Goal: Find contact information: Find contact information

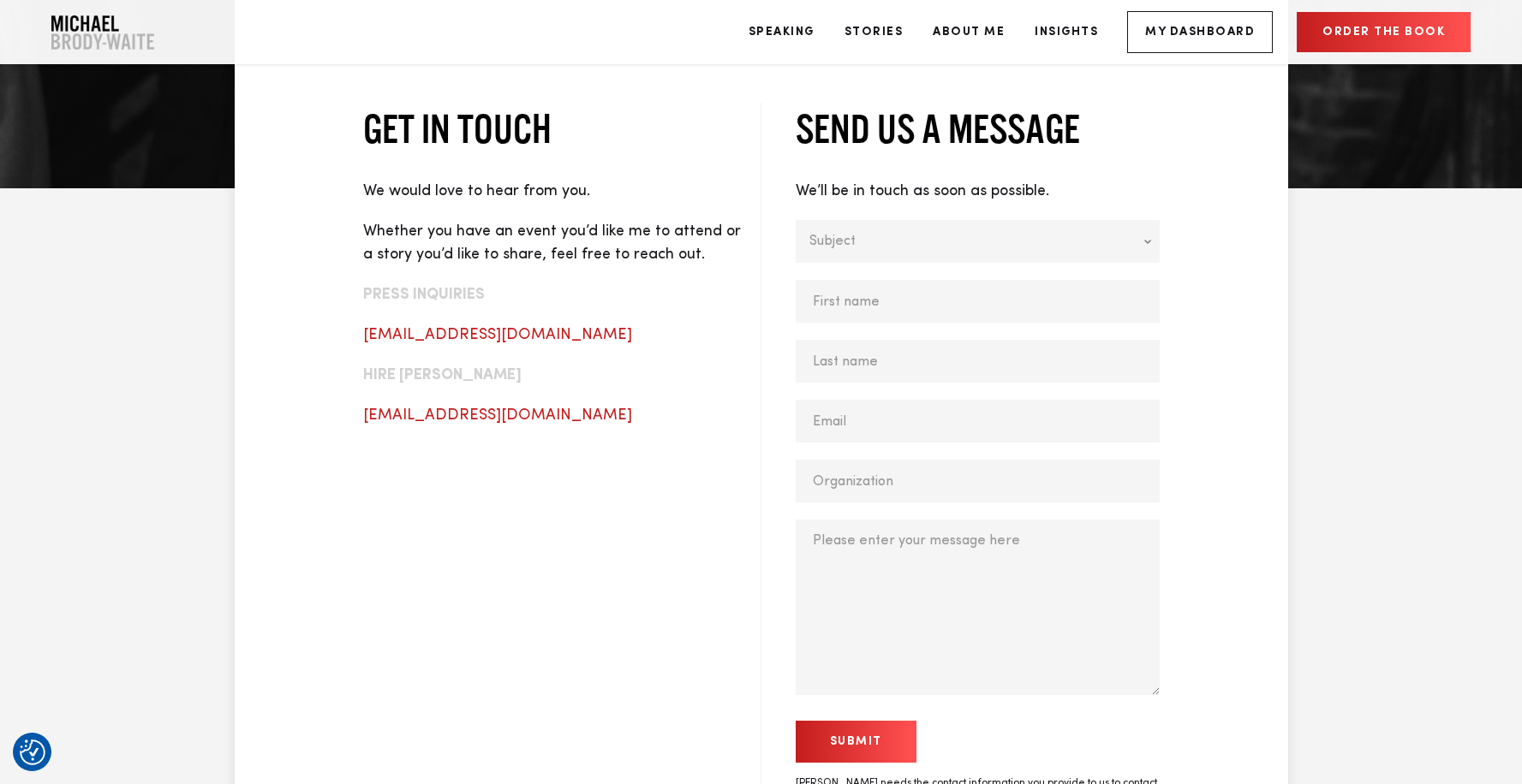
scroll to position [707, 0]
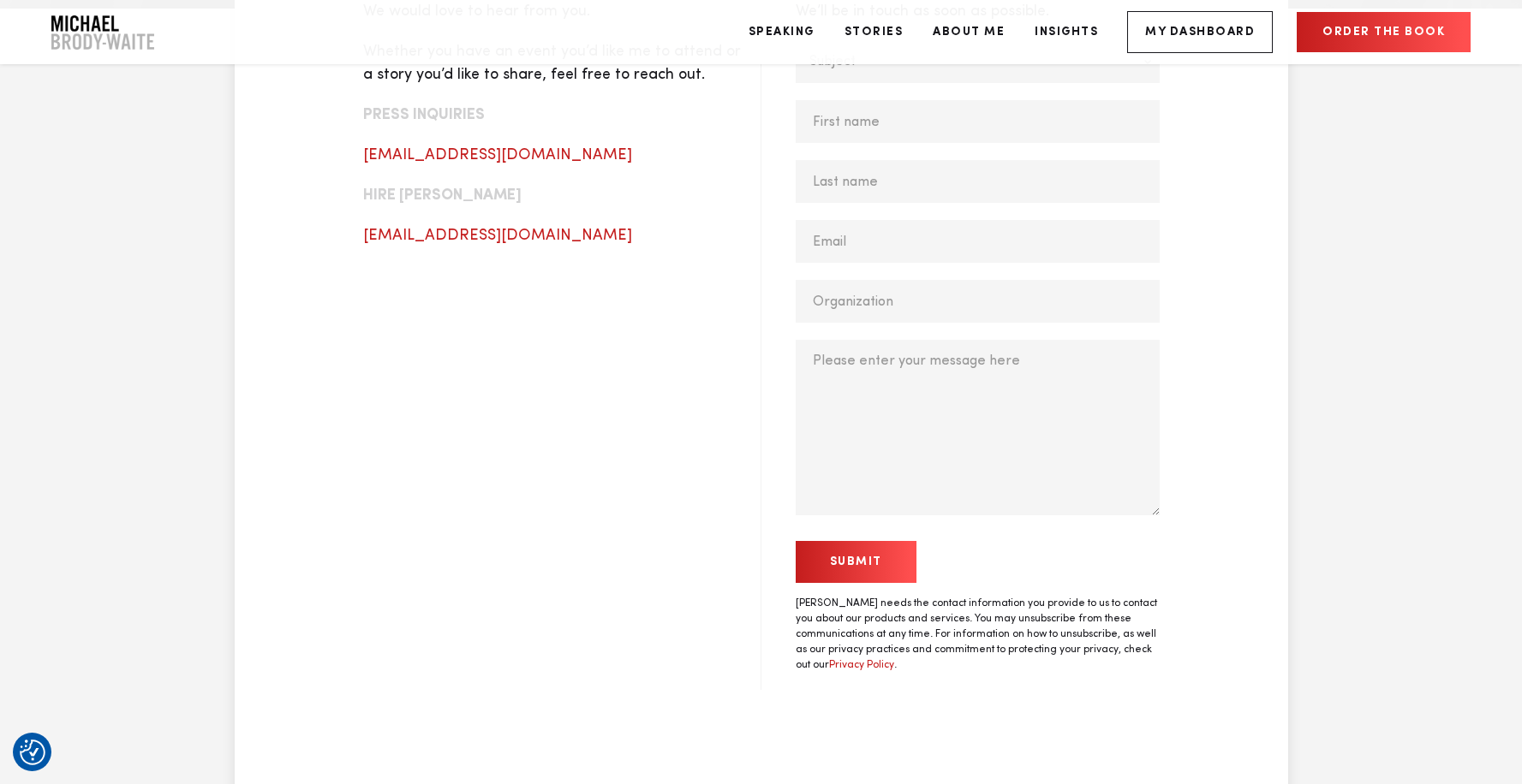
click at [855, 560] on input "Submit" at bounding box center [855, 562] width 121 height 42
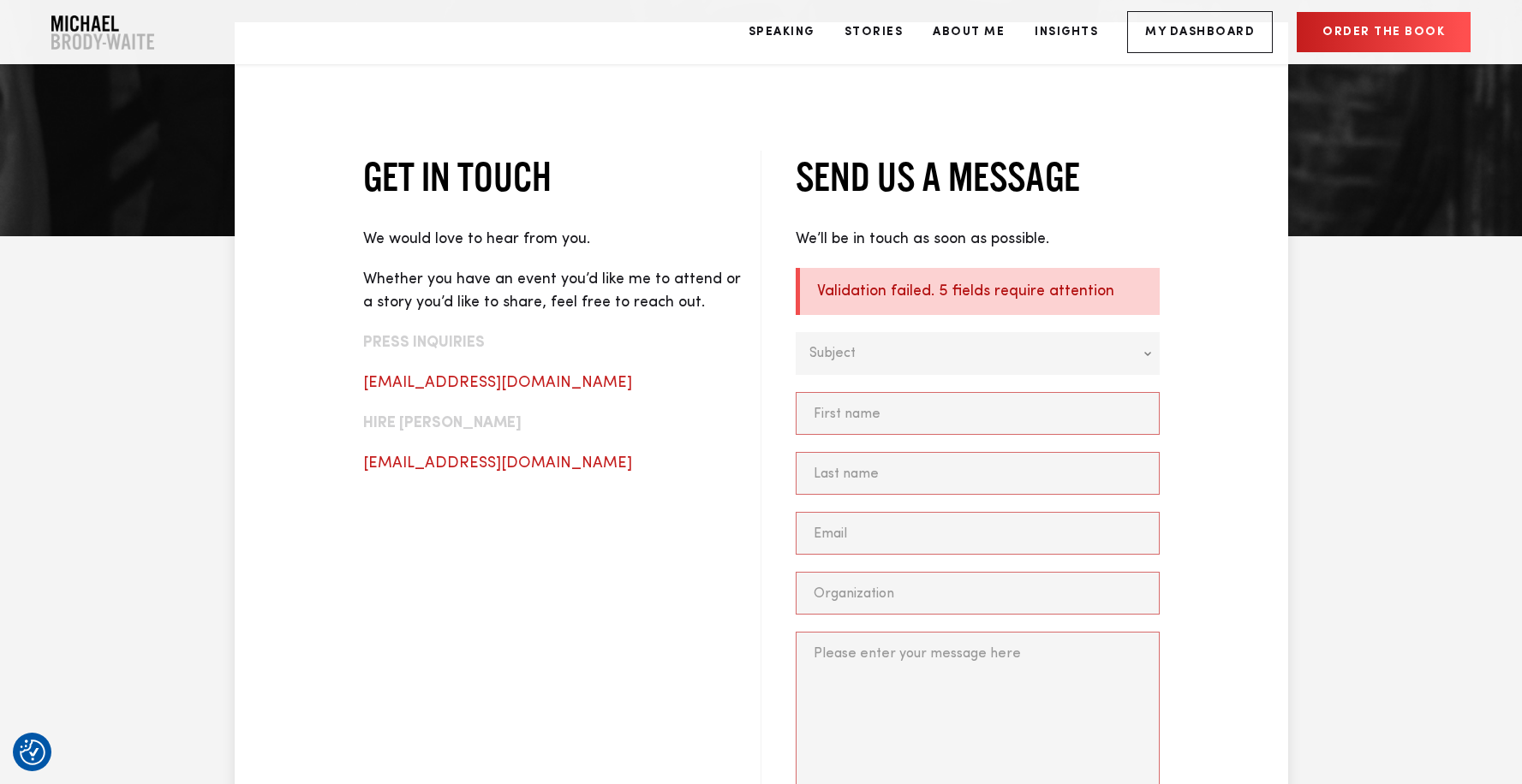
scroll to position [479, 0]
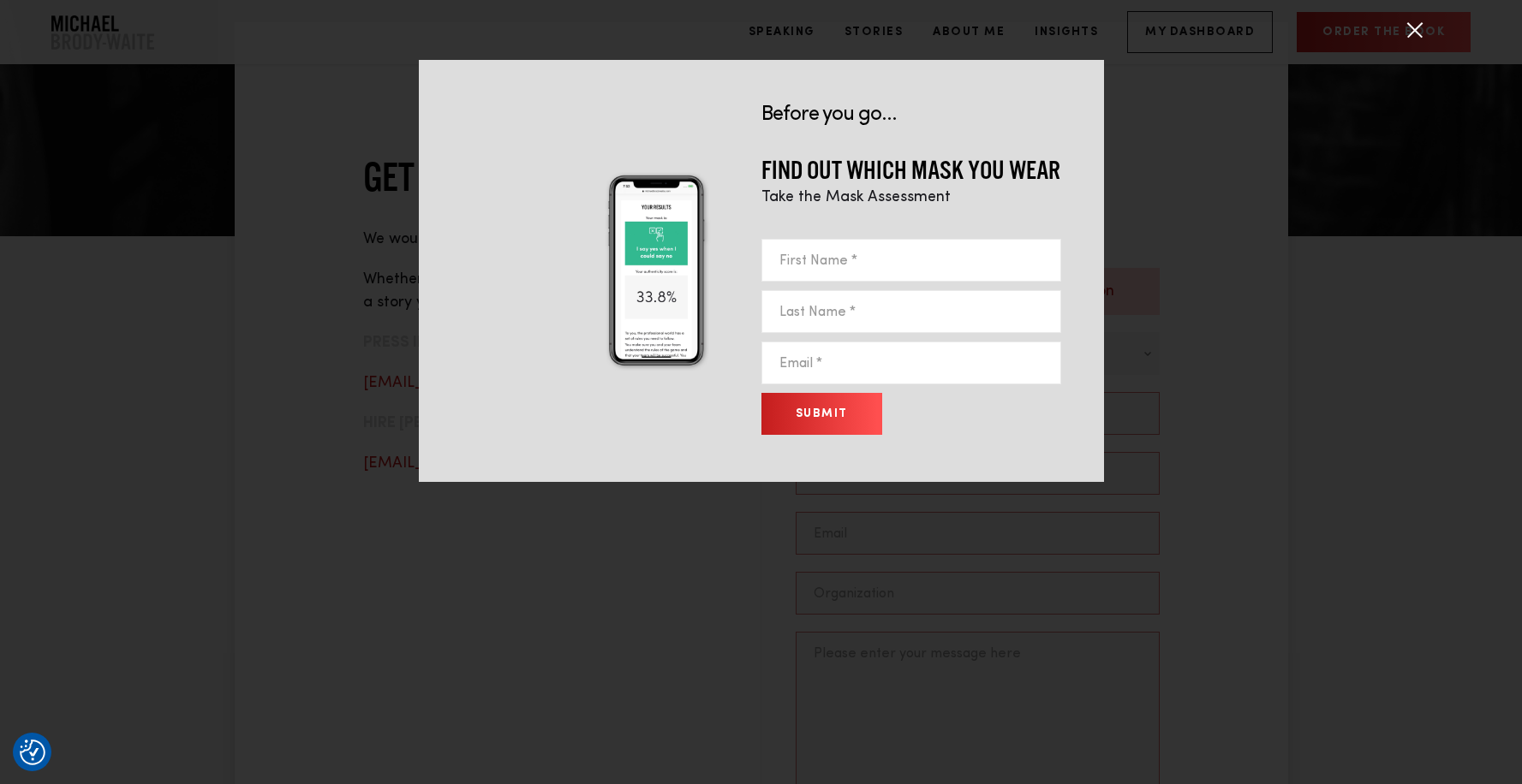
click at [813, 412] on button "Submit" at bounding box center [822, 414] width 121 height 42
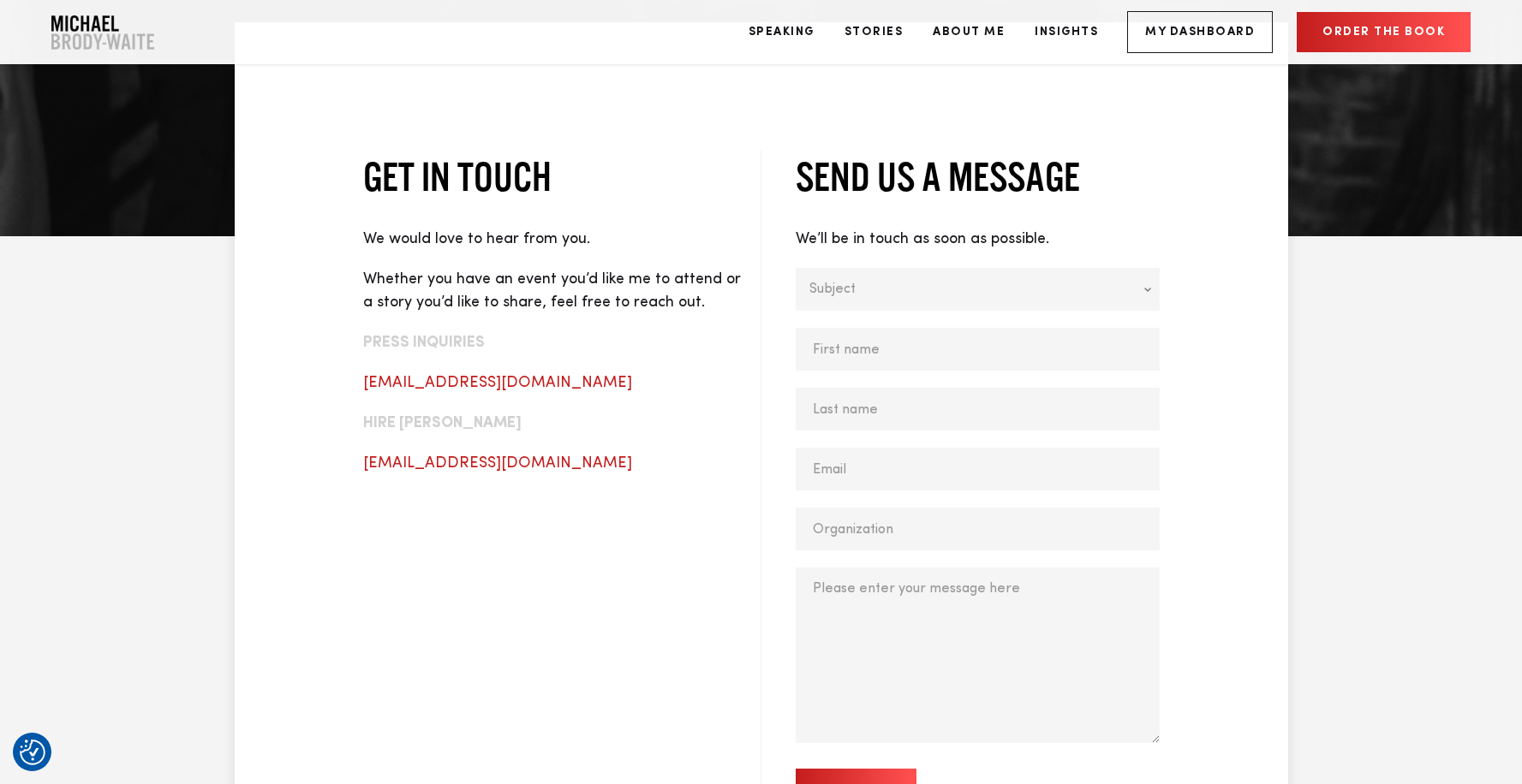
scroll to position [449, 0]
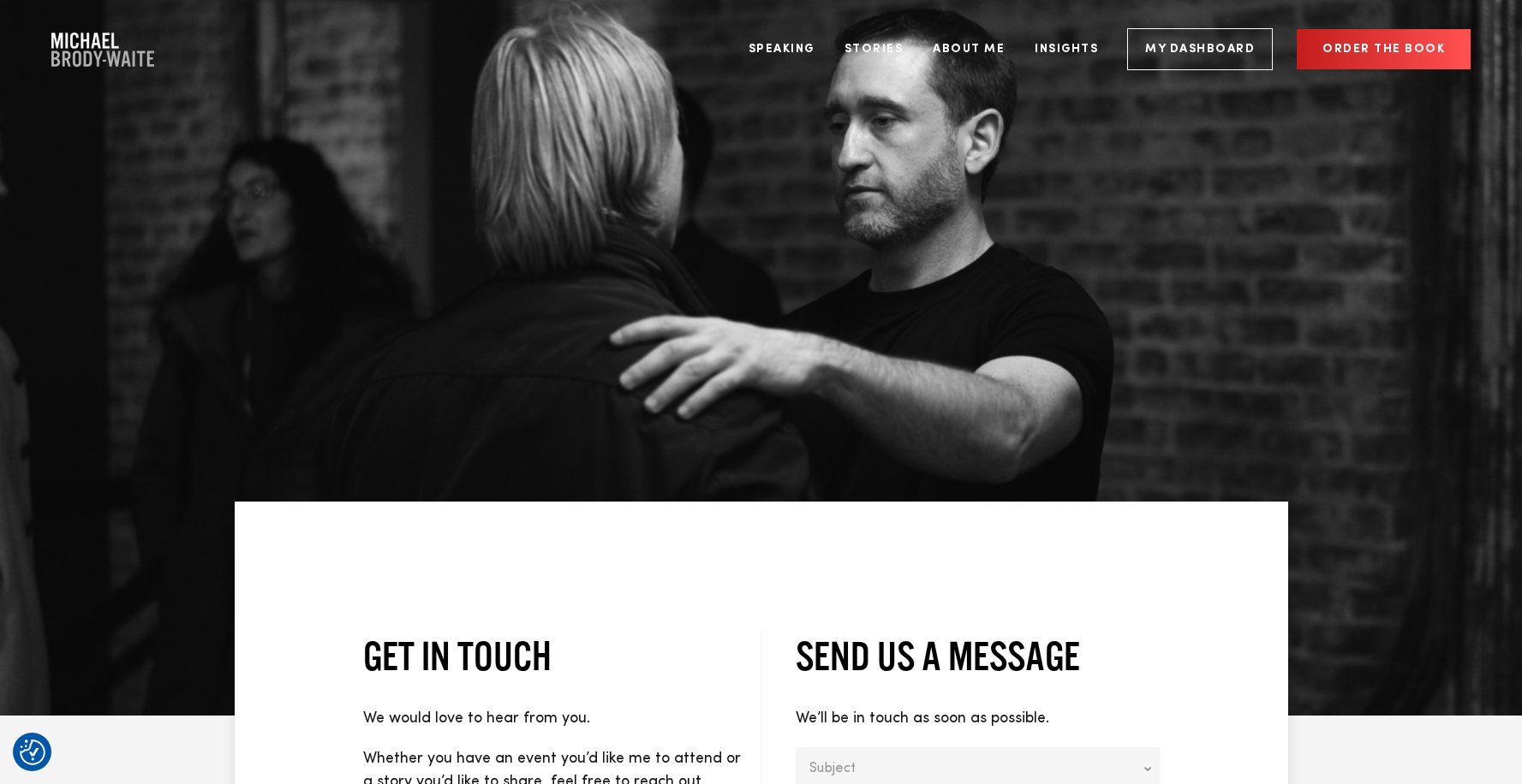
click at [103, 60] on img "Company Logo" at bounding box center [102, 50] width 103 height 35
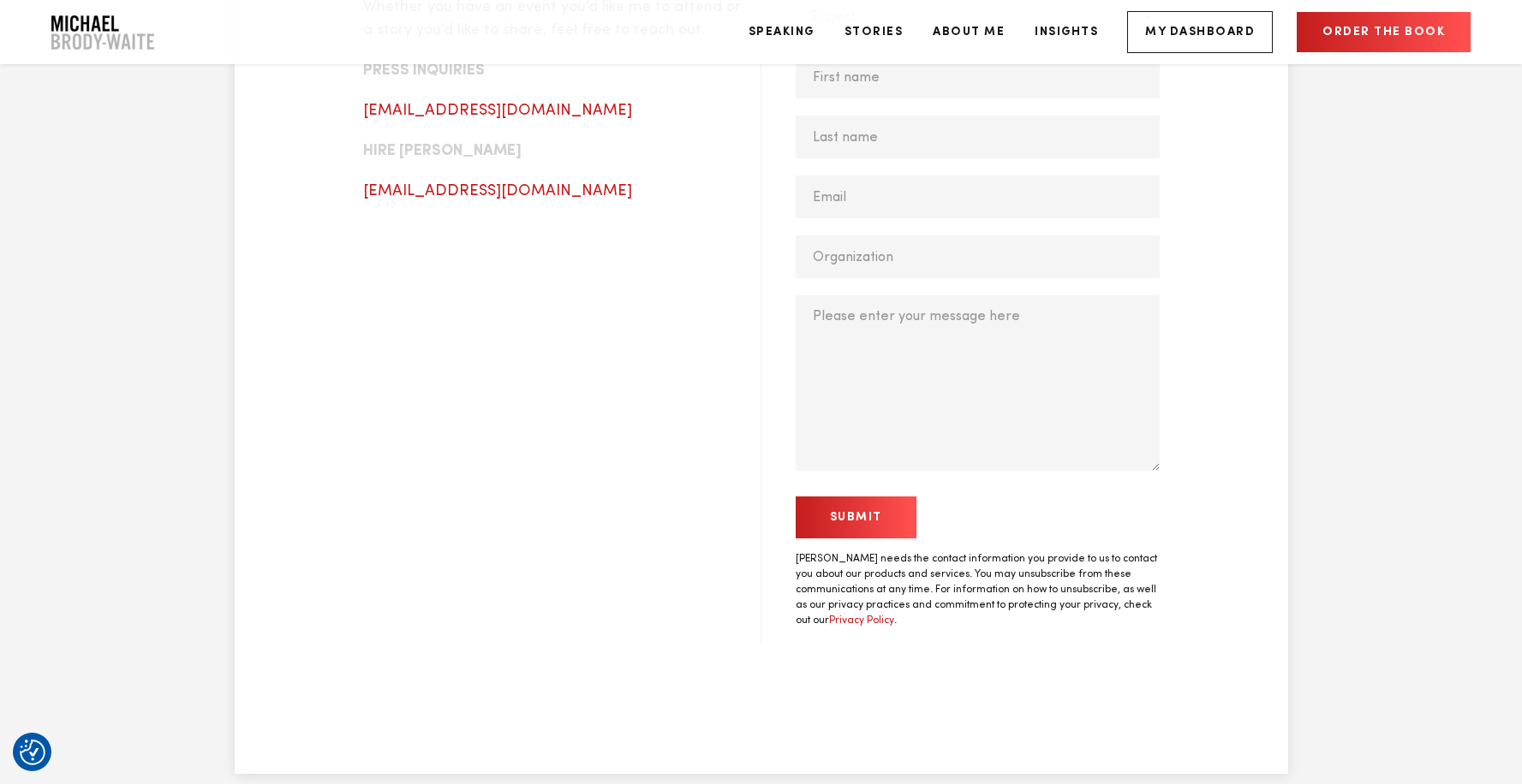
scroll to position [945, 0]
